Goal: Information Seeking & Learning: Learn about a topic

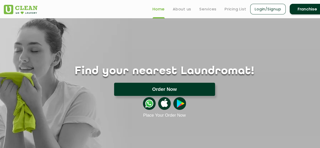
click at [154, 86] on button "Order Now" at bounding box center [164, 89] width 101 height 13
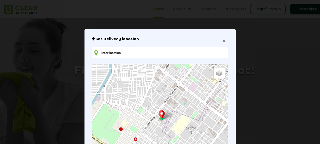
click at [223, 40] on span "×" at bounding box center [224, 41] width 3 height 6
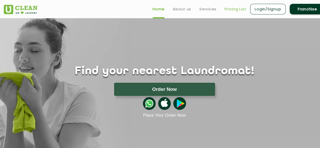
click at [237, 10] on link "Pricing List" at bounding box center [236, 9] width 22 height 6
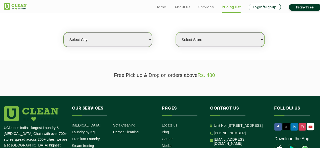
scroll to position [130, 0]
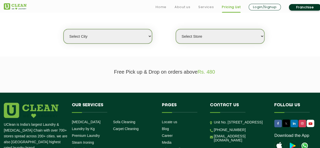
click at [136, 37] on select "Select city [GEOGRAPHIC_DATA] [GEOGRAPHIC_DATA] [GEOGRAPHIC_DATA] [GEOGRAPHIC_D…" at bounding box center [108, 36] width 89 height 14
select select "1"
click at [64, 29] on select "Select city [GEOGRAPHIC_DATA] [GEOGRAPHIC_DATA] [GEOGRAPHIC_DATA] [GEOGRAPHIC_D…" at bounding box center [108, 36] width 89 height 14
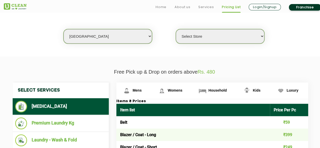
click at [197, 41] on select "Select Store [GEOGRAPHIC_DATA] [GEOGRAPHIC_DATA] 2 [GEOGRAPHIC_DATA] [GEOGRAPHI…" at bounding box center [220, 36] width 89 height 14
select select "367"
click at [176, 29] on select "Select Store [GEOGRAPHIC_DATA] [GEOGRAPHIC_DATA] 2 [GEOGRAPHIC_DATA] [GEOGRAPHI…" at bounding box center [220, 36] width 89 height 14
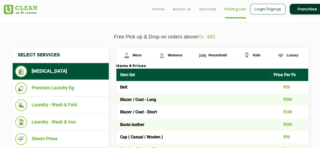
scroll to position [165, 0]
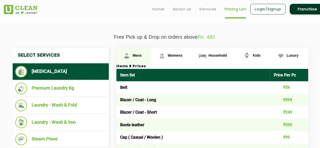
click at [136, 54] on span "Mens" at bounding box center [137, 55] width 9 height 4
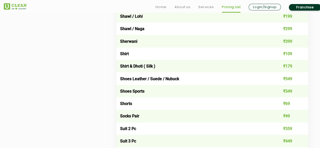
scroll to position [733, 0]
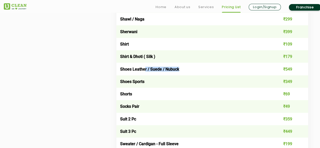
drag, startPoint x: 144, startPoint y: 71, endPoint x: 180, endPoint y: 70, distance: 35.7
click at [180, 70] on td "Shoes Leather / Suede / Nubuck" at bounding box center [193, 69] width 154 height 12
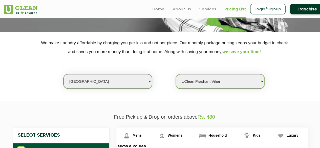
scroll to position [85, 0]
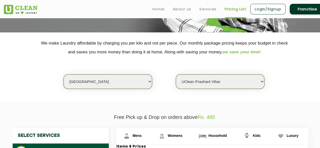
click at [197, 77] on select "Select Store [GEOGRAPHIC_DATA] [GEOGRAPHIC_DATA] 2 [GEOGRAPHIC_DATA] [GEOGRAPHI…" at bounding box center [220, 81] width 89 height 14
